Goal: Communication & Community: Answer question/provide support

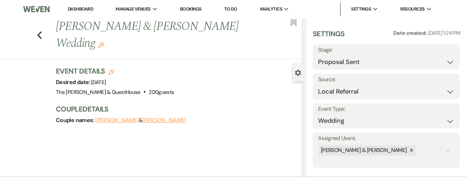
select select "6"
select select "20"
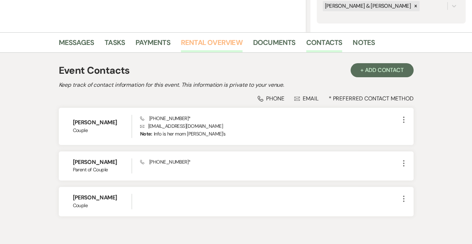
scroll to position [145, 0]
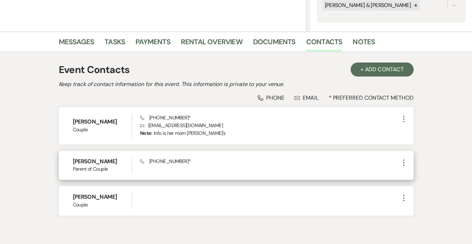
click at [404, 159] on icon "More" at bounding box center [403, 163] width 8 height 8
click at [407, 171] on button "Pencil Edit" at bounding box center [420, 177] width 42 height 12
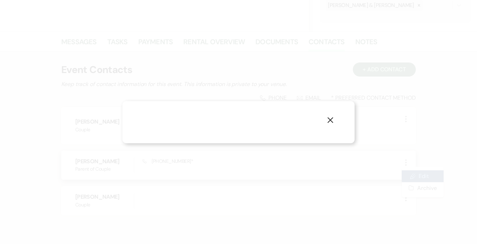
select select "3"
select select "phone"
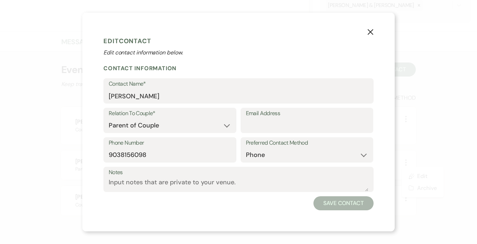
click at [284, 117] on label "Email Address" at bounding box center [307, 114] width 122 height 10
click at [284, 119] on input "Email Address" at bounding box center [307, 126] width 122 height 14
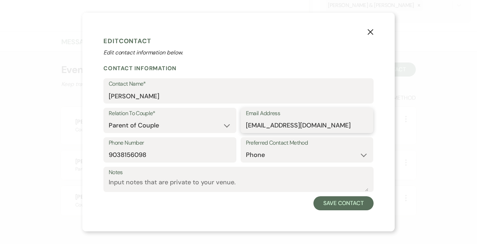
click at [253, 123] on input "[EMAIL_ADDRESS][DOMAIN_NAME]" at bounding box center [307, 126] width 122 height 14
type input "[EMAIL_ADDRESS][DOMAIN_NAME]"
click at [323, 178] on button "Save Contact" at bounding box center [343, 204] width 60 height 14
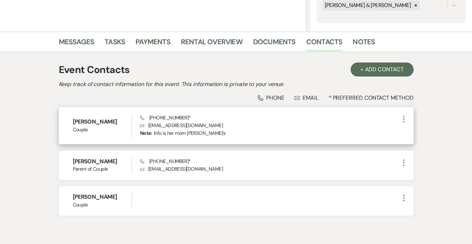
click at [399, 119] on icon "More" at bounding box center [403, 119] width 8 height 8
click at [404, 134] on button "Pencil Edit" at bounding box center [420, 133] width 42 height 12
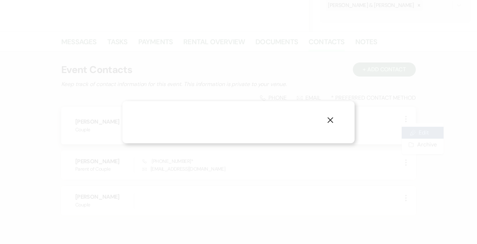
select select "1"
select select "phone"
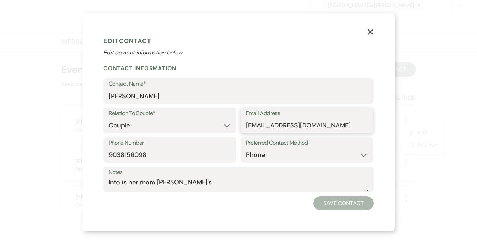
click at [273, 124] on input "[EMAIL_ADDRESS][DOMAIN_NAME]" at bounding box center [307, 126] width 122 height 14
click at [283, 124] on input "[EMAIL_ADDRESS][DOMAIN_NAME]" at bounding box center [307, 126] width 122 height 14
type input "[EMAIL_ADDRESS][DOMAIN_NAME]"
click at [342, 178] on button "Save Contact" at bounding box center [343, 204] width 60 height 14
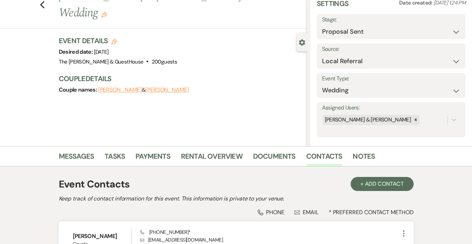
scroll to position [28, 0]
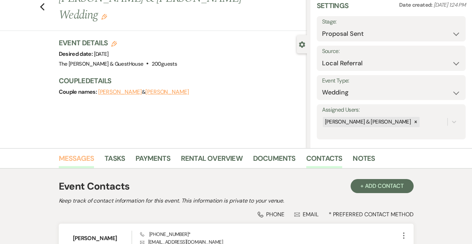
click at [81, 161] on link "Messages" at bounding box center [77, 160] width 36 height 15
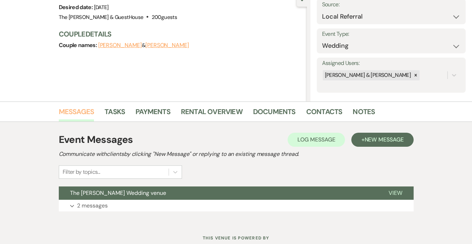
scroll to position [98, 0]
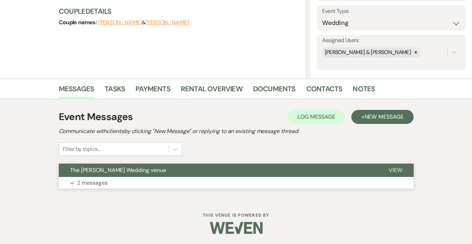
click at [95, 178] on p "2 messages" at bounding box center [92, 183] width 31 height 9
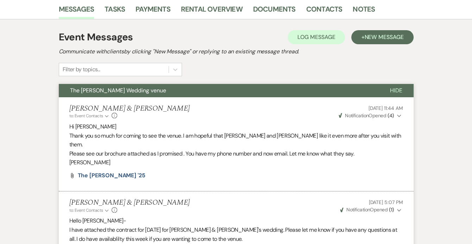
scroll to position [177, 0]
click at [367, 36] on span "New Message" at bounding box center [383, 37] width 39 height 7
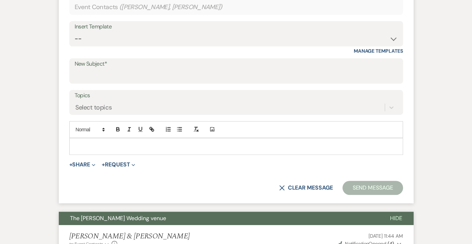
scroll to position [309, 0]
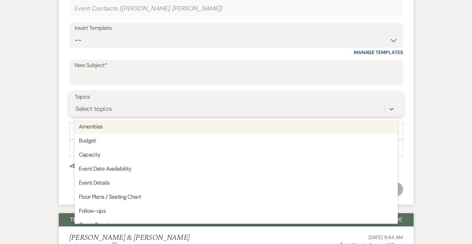
click at [195, 104] on div "Select topics" at bounding box center [230, 109] width 310 height 12
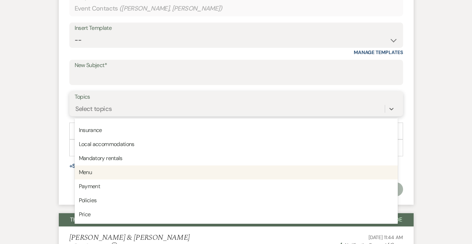
scroll to position [179, 0]
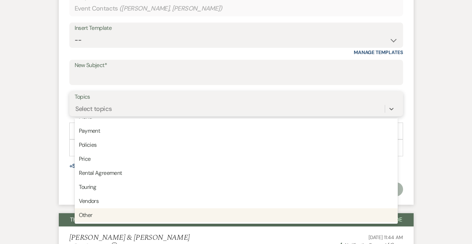
click at [127, 178] on div "Other" at bounding box center [236, 216] width 323 height 14
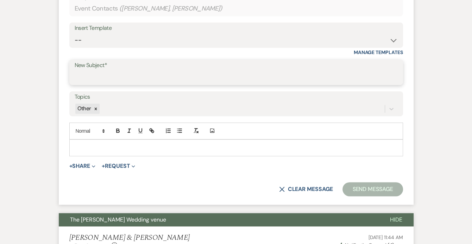
click at [135, 71] on input "New Subject*" at bounding box center [236, 78] width 323 height 14
click at [116, 77] on input "The [PERSON_NAME]-Venue planning" at bounding box center [236, 78] width 323 height 14
click at [134, 75] on input "The [PERSON_NAME] Venue planning" at bounding box center [236, 78] width 323 height 14
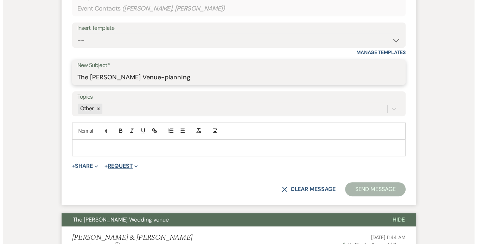
scroll to position [314, 0]
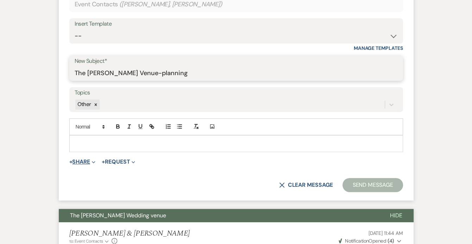
type input "The [PERSON_NAME] Venue-planning"
click at [82, 159] on button "+ Share Expand" at bounding box center [82, 162] width 26 height 6
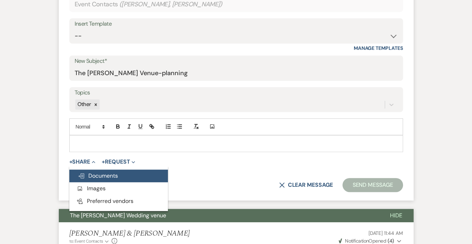
click at [93, 172] on span "Doc Upload Documents" at bounding box center [98, 175] width 40 height 7
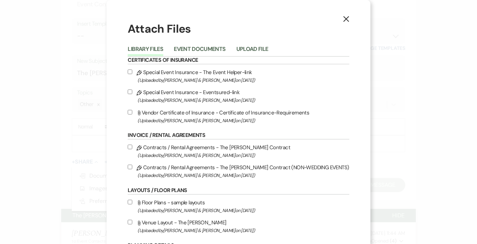
click at [132, 112] on input "Attach File Vendor Certificate of Insurance - Certificate of Insurance-Requirem…" at bounding box center [130, 112] width 5 height 5
checkbox input "true"
click at [132, 71] on input "Pencil Special Event Insurance - The Event Helper-link (Uploaded by [PERSON_NAM…" at bounding box center [130, 72] width 5 height 5
checkbox input "true"
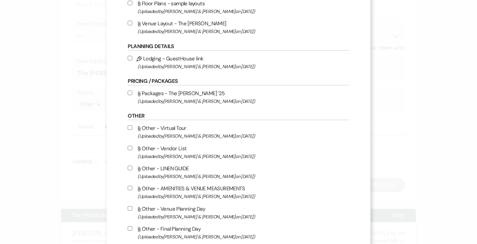
scroll to position [200, 0]
click at [132, 150] on input "Attach File Other - Vendor List (Uploaded by [PERSON_NAME] & [PERSON_NAME] on […" at bounding box center [130, 148] width 5 height 5
checkbox input "true"
click at [132, 170] on input "Attach File Other - LINEN GUIDE (Uploaded by [PERSON_NAME] & [PERSON_NAME] on […" at bounding box center [130, 168] width 5 height 5
checkbox input "true"
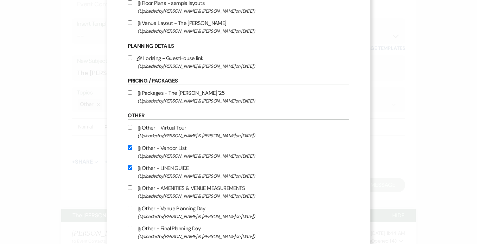
click at [132, 178] on input "Attach File Other - AMENITIES & VENUE MEASUREMENTS (Uploaded by [PERSON_NAME] &…" at bounding box center [130, 188] width 5 height 5
checkbox input "true"
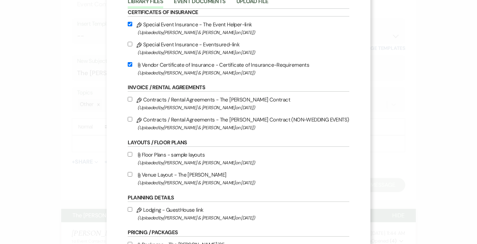
scroll to position [46, 0]
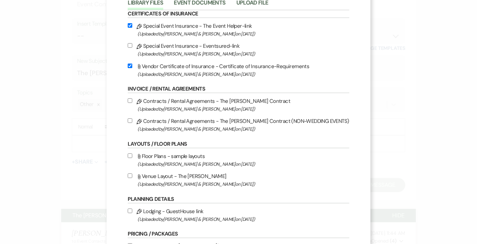
click at [135, 28] on label "Pencil Special Event Insurance - The Event Helper-link (Uploaded by [PERSON_NAM…" at bounding box center [238, 29] width 221 height 17
click at [132, 28] on input "Pencil Special Event Insurance - The Event Helper-link (Uploaded by [PERSON_NAM…" at bounding box center [130, 25] width 5 height 5
checkbox input "false"
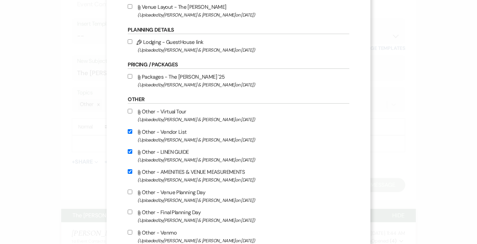
scroll to position [217, 0]
click at [132, 178] on input "Attach File Other - Venue Planning Day (Uploaded by [PERSON_NAME] & [PERSON_NAM…" at bounding box center [130, 191] width 5 height 5
checkbox input "true"
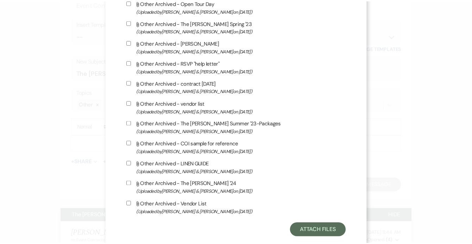
scroll to position [580, 0]
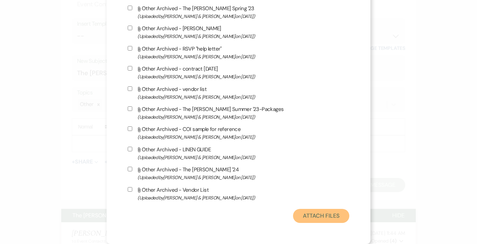
click at [309, 178] on button "Attach Files" at bounding box center [321, 216] width 56 height 14
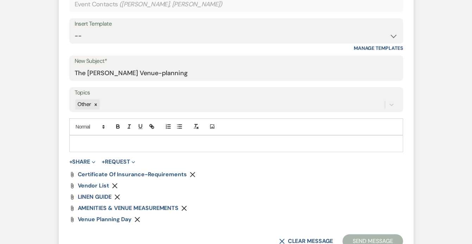
click at [192, 140] on p at bounding box center [236, 144] width 322 height 8
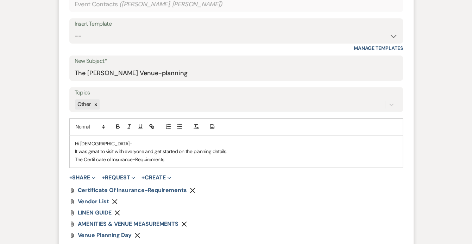
click at [76, 158] on p "The Certificate of Insurance-Requirements" at bounding box center [236, 160] width 322 height 8
click at [83, 158] on p "The Certificate of Insurance-Requirements" at bounding box center [236, 160] width 322 height 8
click at [190, 159] on p "The attached Certificate of Insurance-Requirements" at bounding box center [236, 160] width 322 height 8
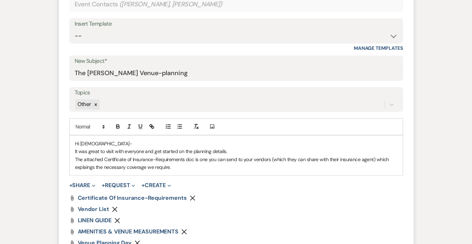
click at [93, 168] on p "The attached Certificate of Insurance-Requirements doc is one you can send to y…" at bounding box center [236, 164] width 322 height 16
click at [180, 163] on p "The attached Certificate of Insurance-Requirements doc is one you can send to y…" at bounding box center [236, 164] width 322 height 16
click at [337, 167] on p "The attached Certificate of Insurance-Requirements doc is one you can send to y…" at bounding box center [236, 164] width 322 height 16
click at [342, 166] on p "The attached Certificate of Insurance-Requirements doc is one you can send to y…" at bounding box center [236, 164] width 322 height 16
click at [343, 166] on p "The attached Certificate of Insurance-Requirements doc is one you can send to y…" at bounding box center [236, 164] width 322 height 16
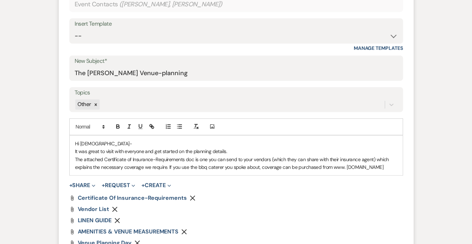
click at [343, 166] on p "The attached Certificate of Insurance-Requirements doc is one you can send to y…" at bounding box center [236, 164] width 322 height 16
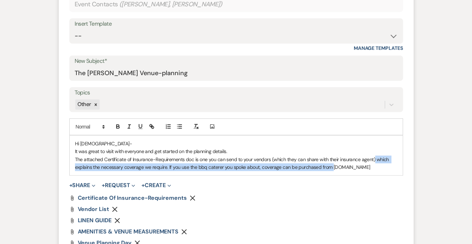
drag, startPoint x: 330, startPoint y: 166, endPoint x: 374, endPoint y: 162, distance: 44.4
click at [374, 162] on p "The attached Certificate of Insurance-Requirements doc is one you can send to y…" at bounding box center [236, 164] width 322 height 16
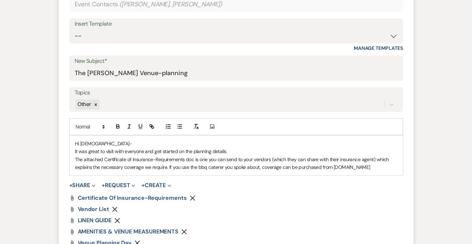
click at [374, 166] on p "The attached Certificate of Insurance-Requirements doc is one you can send to y…" at bounding box center [236, 164] width 322 height 16
drag, startPoint x: 374, startPoint y: 166, endPoint x: 331, endPoint y: 170, distance: 43.0
click at [331, 170] on p "The attached Certificate of Insurance-Requirements doc is one you can send to y…" at bounding box center [236, 164] width 322 height 16
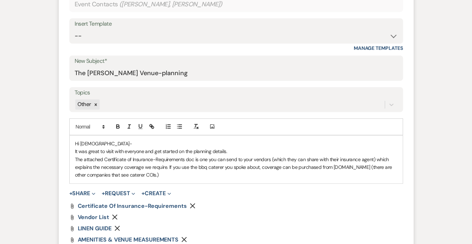
click at [128, 174] on p "The attached Certificate of Insurance-Requirements doc is one you can send to y…" at bounding box center [236, 168] width 322 height 24
click at [121, 173] on p "The attached Certificate of Insurance-Requirements doc is one you can send to y…" at bounding box center [236, 168] width 322 height 24
click at [175, 168] on p "The attached Certificate of Insurance-Requirements doc is one you can send to y…" at bounding box center [236, 168] width 322 height 24
click at [172, 177] on p "The attached Certificate of Insurance-Requirements doc is one you can send to y…" at bounding box center [236, 168] width 322 height 24
click at [293, 173] on p "The attached Certificate of Insurance-Requirements doc is one you can send to y…" at bounding box center [236, 168] width 322 height 24
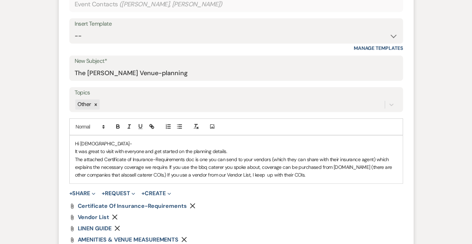
click at [268, 175] on p "The attached Certificate of Insurance-Requirements doc is one you can send to y…" at bounding box center [236, 168] width 322 height 24
click at [312, 175] on p "The attached Certificate of Insurance-Requirements doc is one you can send to y…" at bounding box center [236, 168] width 322 height 24
